Goal: Find specific page/section: Find specific page/section

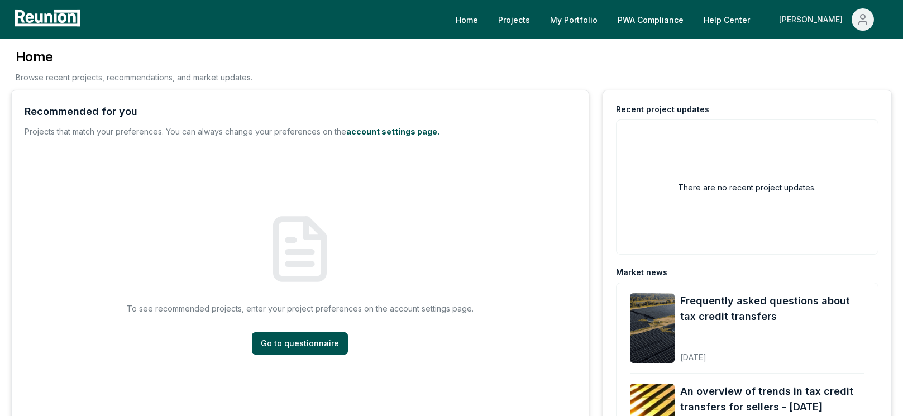
click at [825, 25] on div "[PERSON_NAME]" at bounding box center [813, 19] width 68 height 22
click at [834, 60] on p "Admin Portal" at bounding box center [842, 59] width 46 height 13
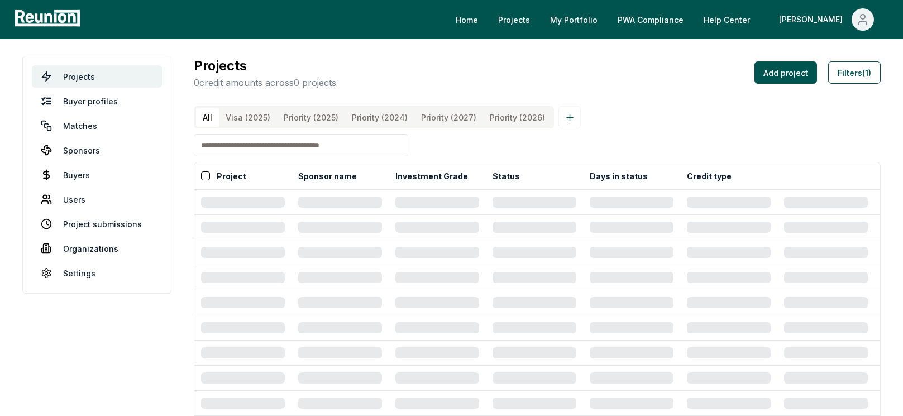
click at [361, 154] on input at bounding box center [301, 145] width 214 height 22
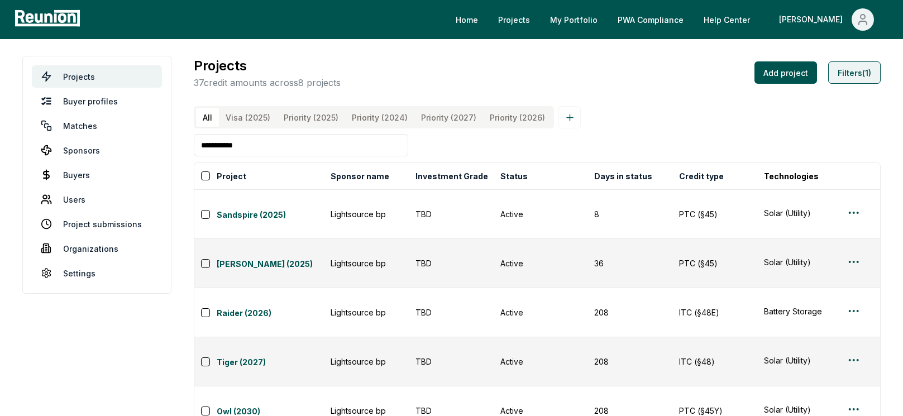
type input "**********"
click at [863, 65] on button "Filters (1)" at bounding box center [854, 72] width 52 height 22
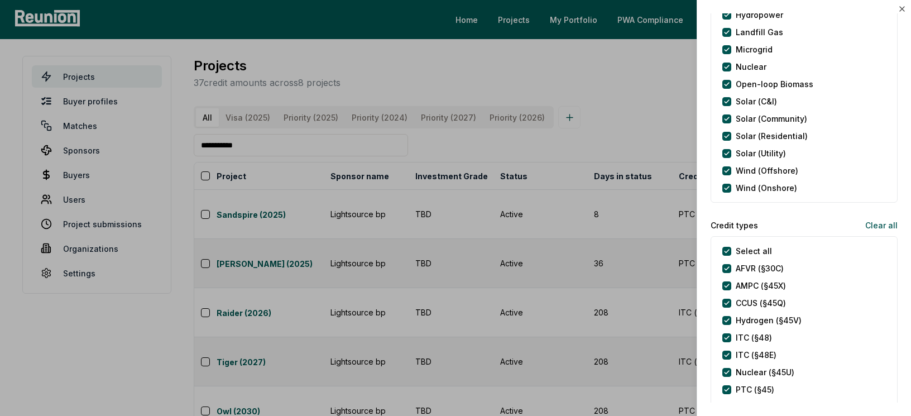
scroll to position [365, 0]
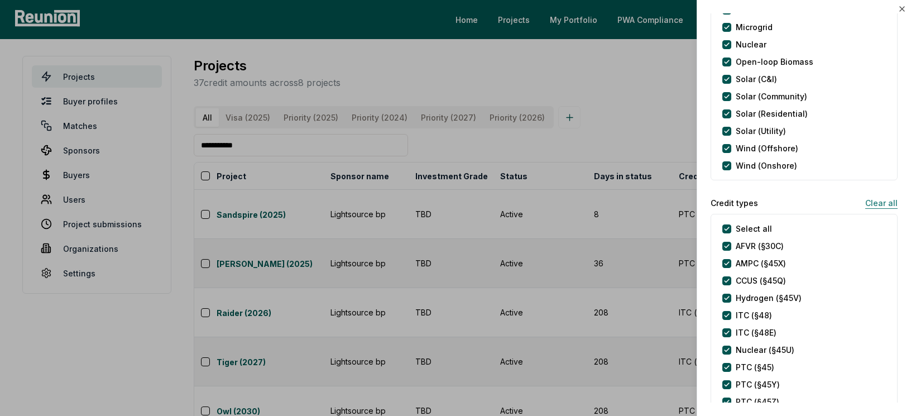
click at [865, 202] on button "Clear all" at bounding box center [877, 203] width 41 height 22
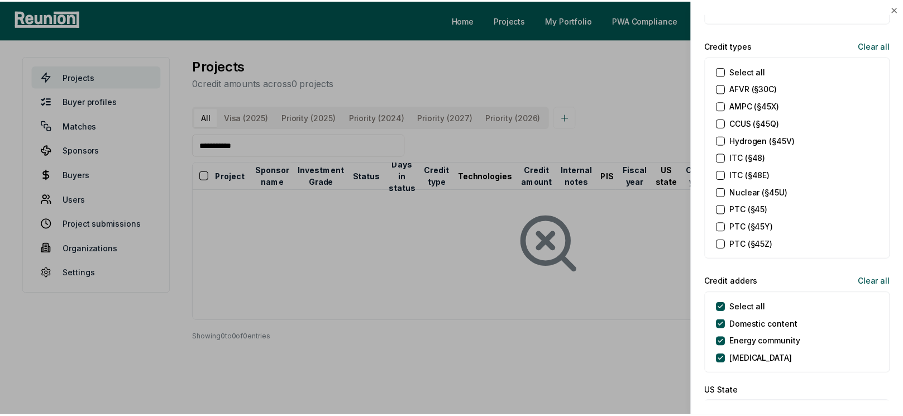
scroll to position [540, 0]
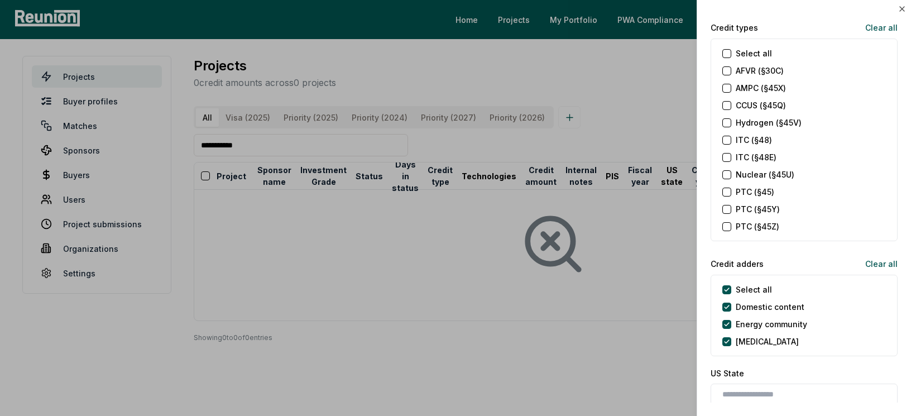
click at [741, 210] on label "PTC (§45Y)" at bounding box center [758, 209] width 44 height 12
click at [732, 210] on \(§45Y\) "PTC (§45Y)" at bounding box center [727, 209] width 9 height 9
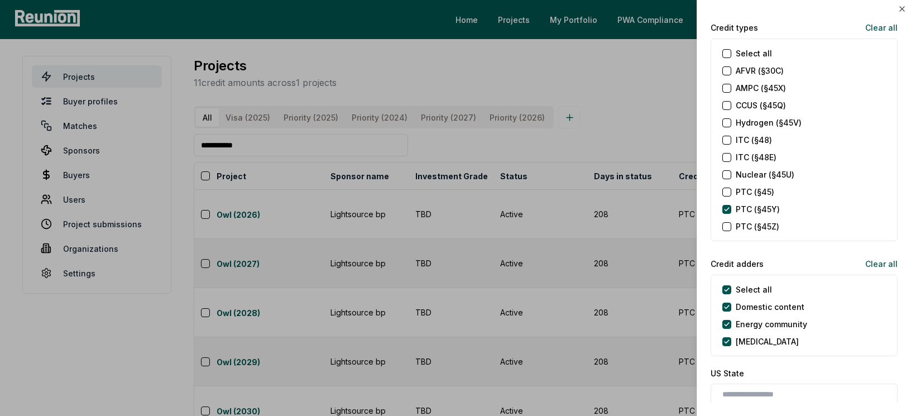
click at [735, 190] on div "PTC (§45)" at bounding box center [749, 192] width 52 height 12
click at [727, 189] on \(§45\) "PTC (§45)" at bounding box center [727, 192] width 9 height 9
click at [590, 129] on div at bounding box center [455, 208] width 911 height 416
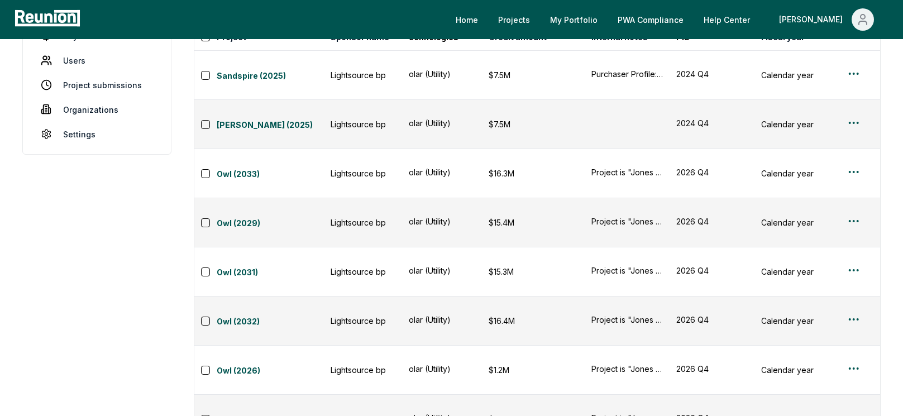
scroll to position [0, 361]
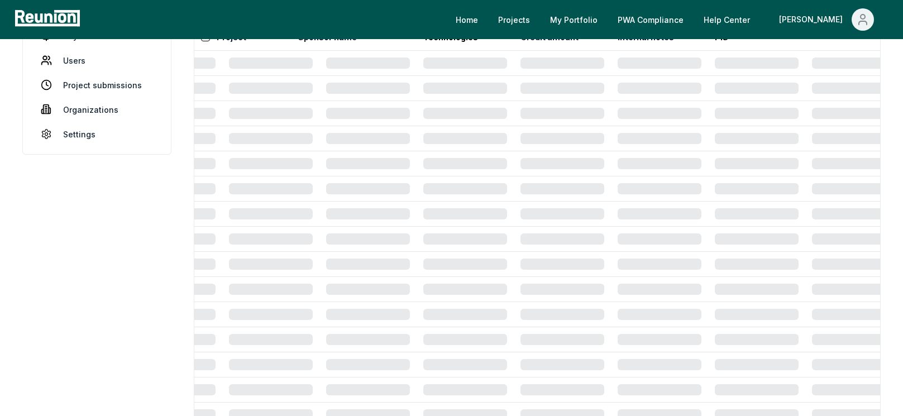
scroll to position [0, 0]
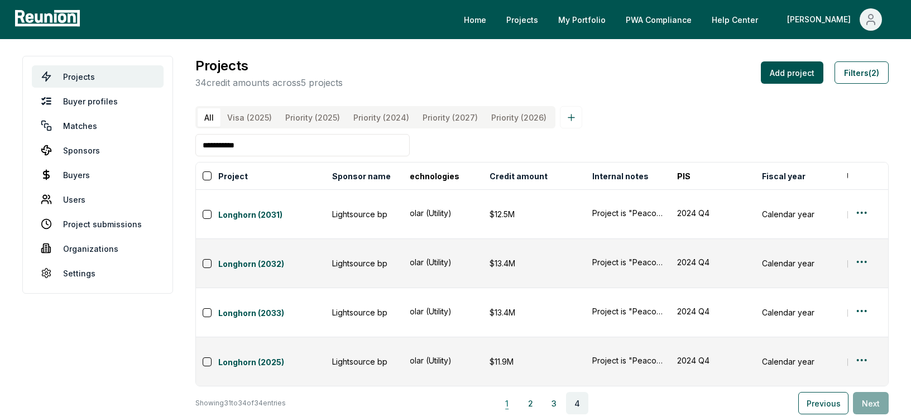
click at [514, 392] on button "1" at bounding box center [507, 403] width 22 height 22
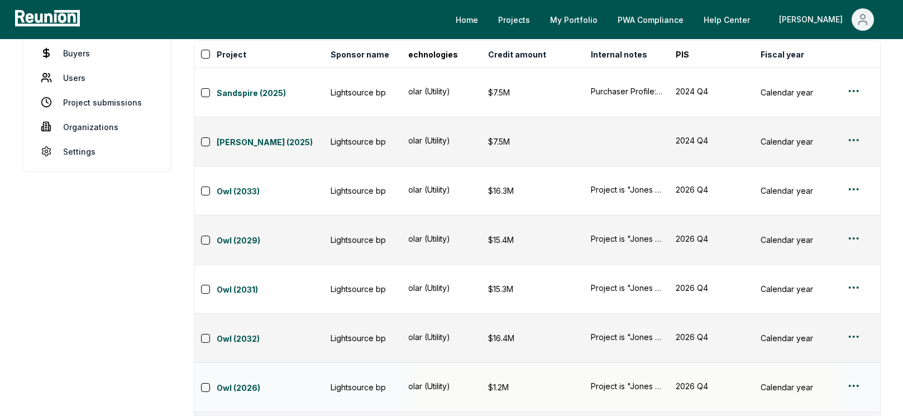
scroll to position [123, 0]
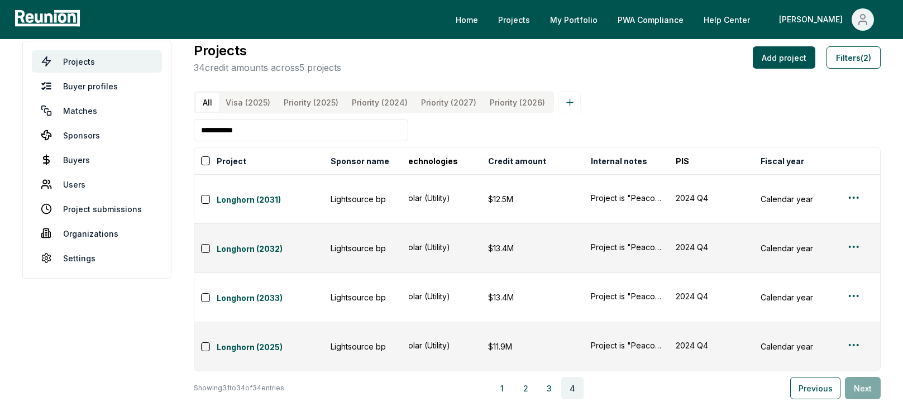
scroll to position [0, 0]
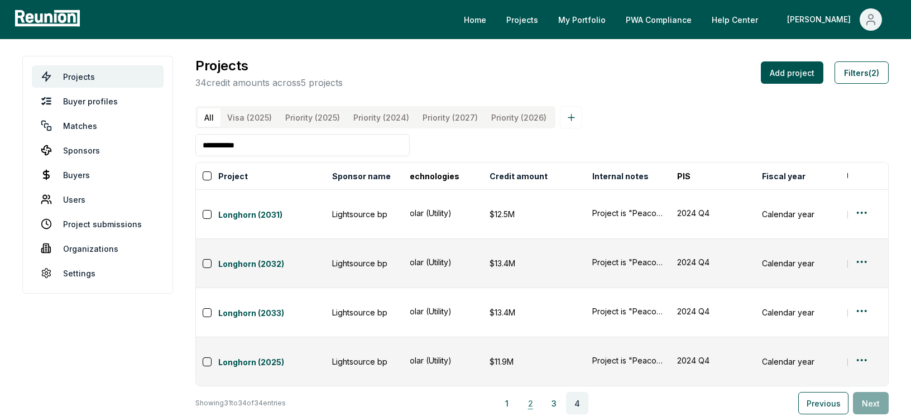
click at [534, 392] on button "2" at bounding box center [530, 403] width 22 height 22
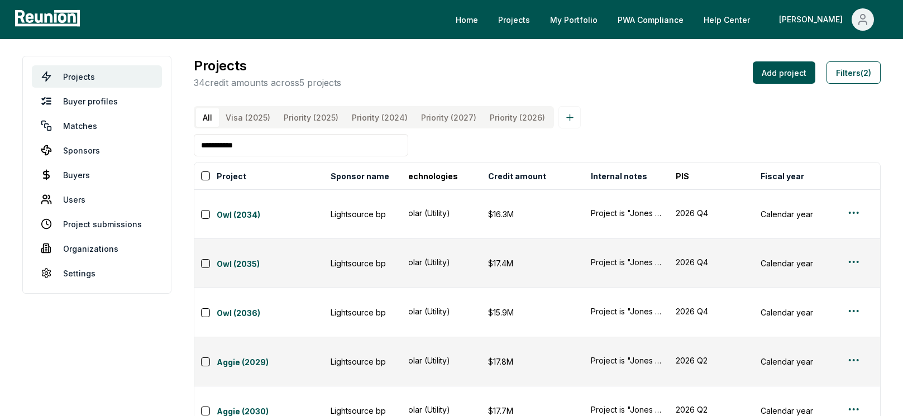
scroll to position [139, 0]
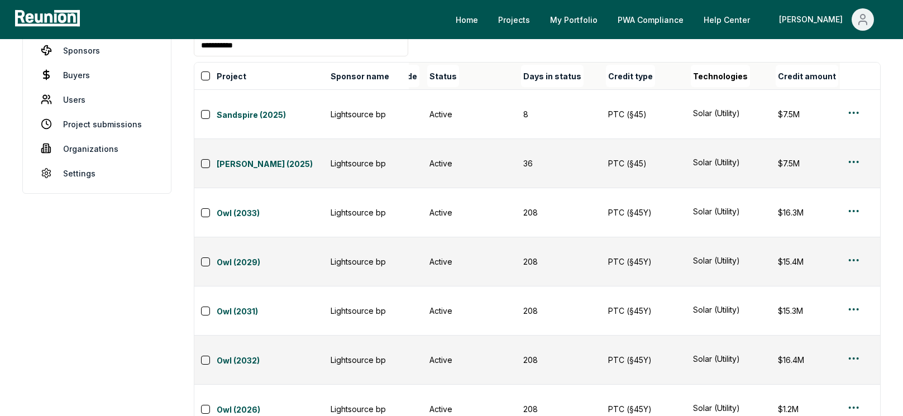
scroll to position [0, 0]
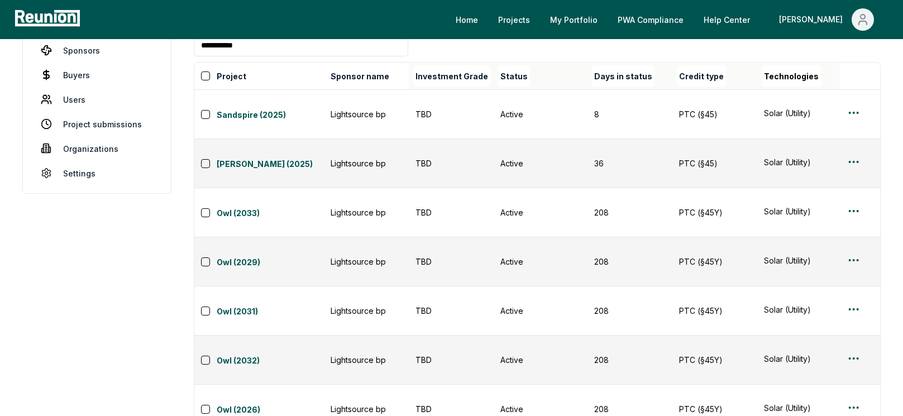
click at [445, 66] on div "**********" at bounding box center [537, 307] width 687 height 603
